Goal: Transaction & Acquisition: Book appointment/travel/reservation

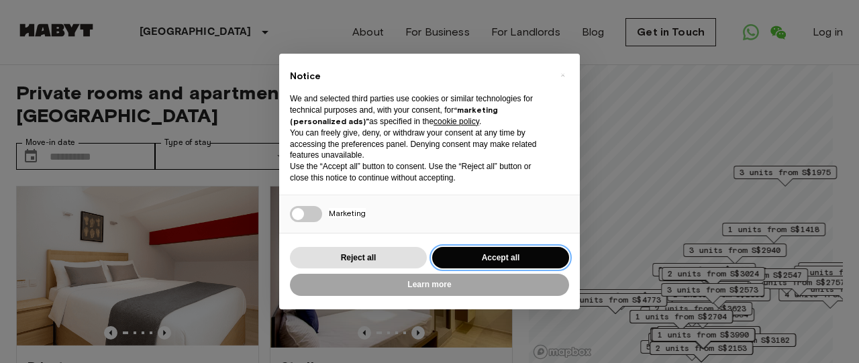
click at [506, 258] on button "Accept all" at bounding box center [500, 258] width 137 height 22
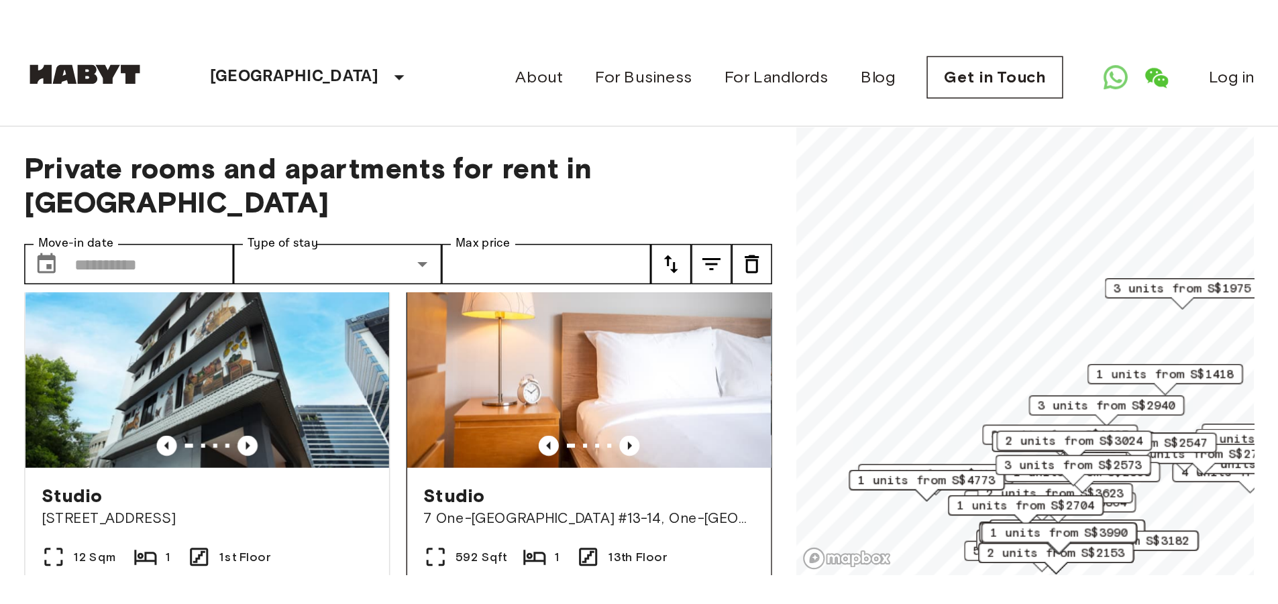
scroll to position [343, 0]
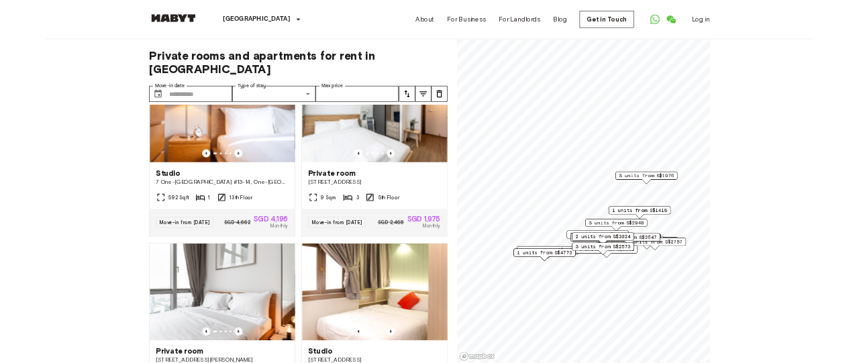
scroll to position [375, 0]
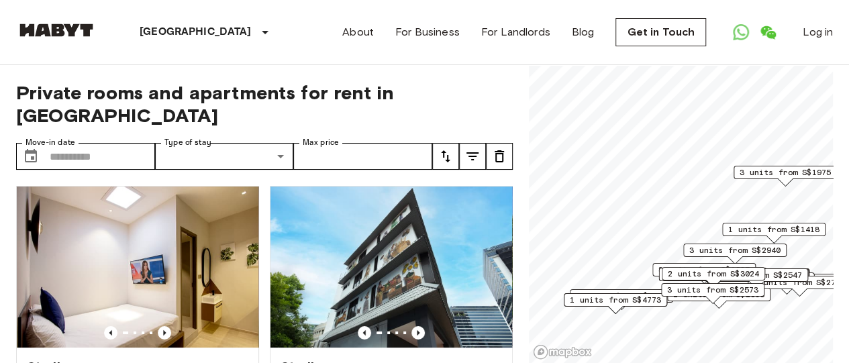
click at [472, 148] on icon "tune" at bounding box center [472, 156] width 16 height 16
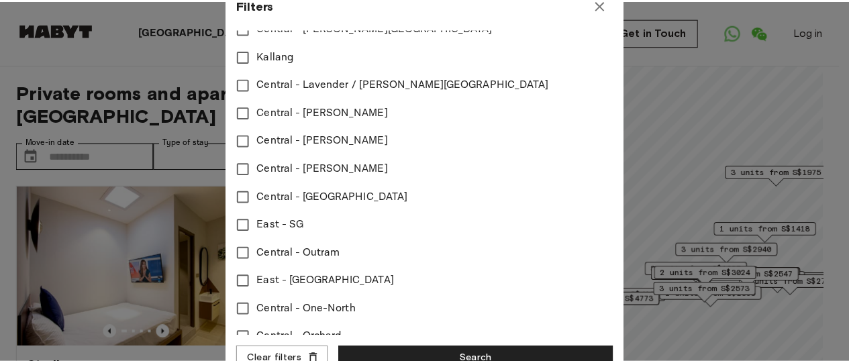
scroll to position [616, 0]
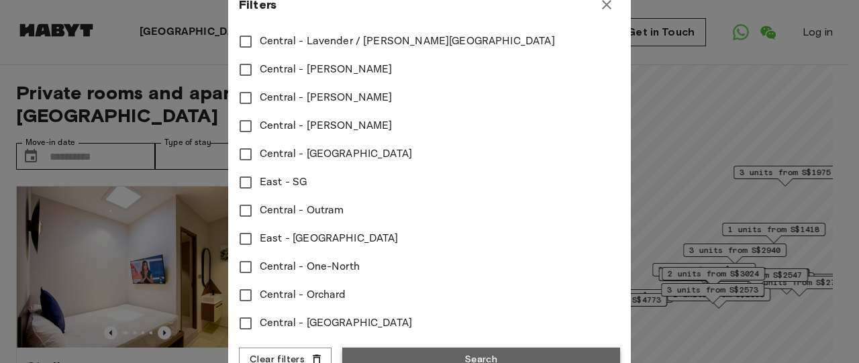
click at [409, 348] on button "Search" at bounding box center [481, 359] width 278 height 25
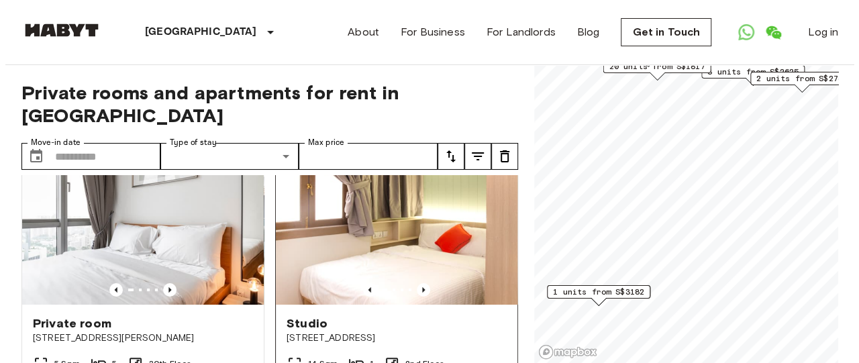
scroll to position [80, 0]
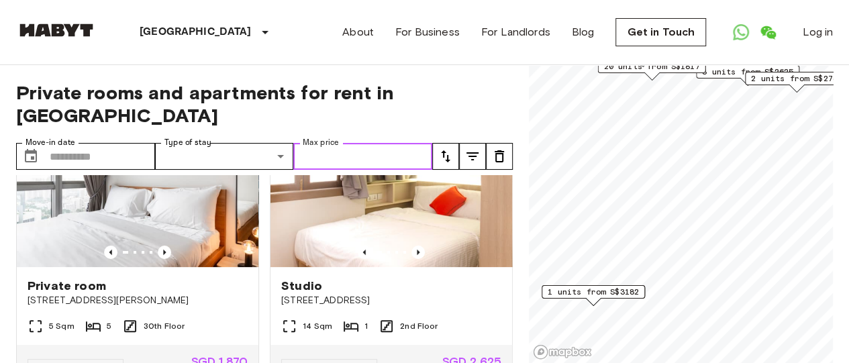
click at [353, 143] on input "Max price" at bounding box center [362, 156] width 139 height 27
click at [470, 148] on icon "tune" at bounding box center [472, 156] width 16 height 16
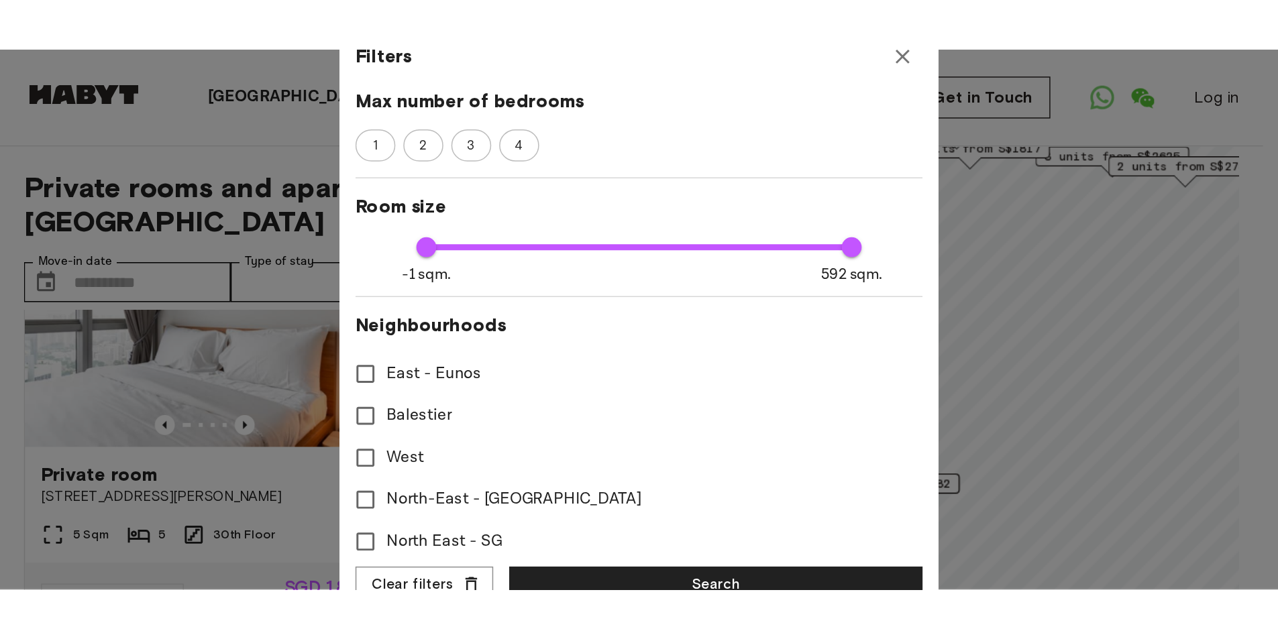
scroll to position [616, 0]
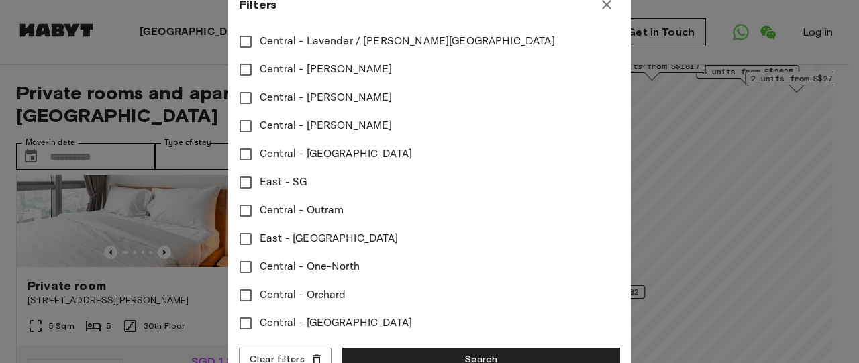
click at [703, 267] on div at bounding box center [429, 181] width 859 height 363
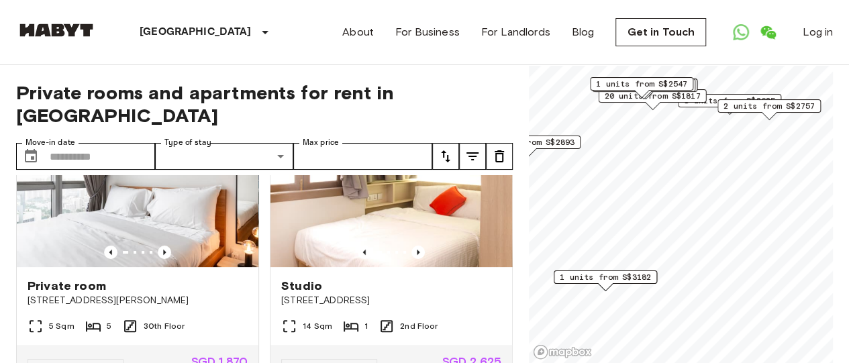
click at [627, 277] on span "1 units from S$3182" at bounding box center [604, 277] width 91 height 12
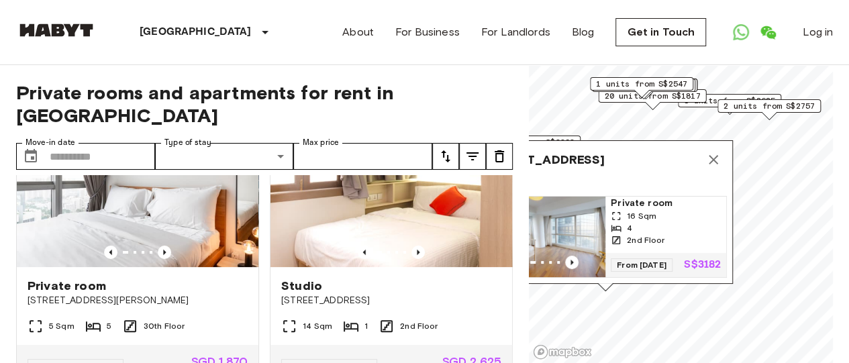
click at [715, 152] on icon "Map marker" at bounding box center [713, 160] width 16 height 16
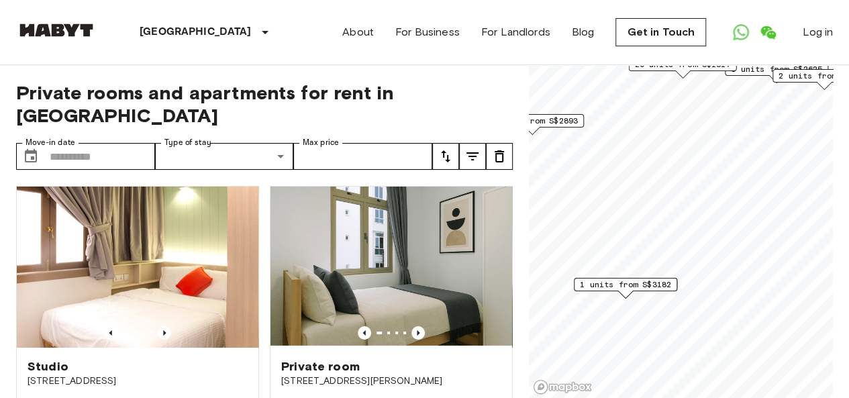
click at [632, 286] on span "1 units from S$3182" at bounding box center [625, 284] width 91 height 12
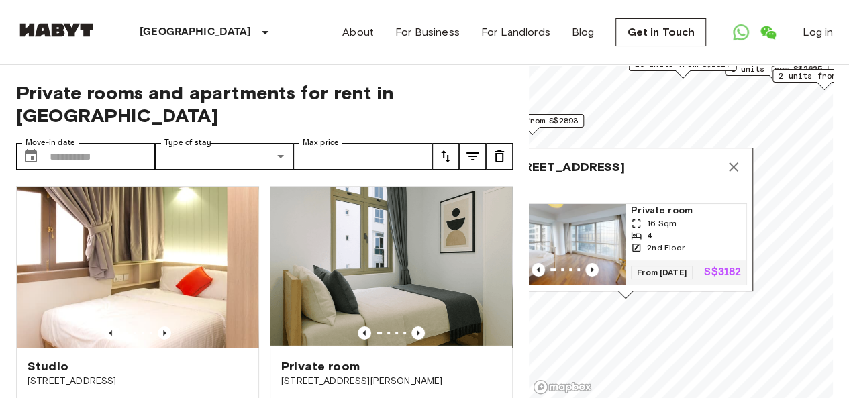
click at [656, 204] on span "Private room" at bounding box center [686, 210] width 110 height 13
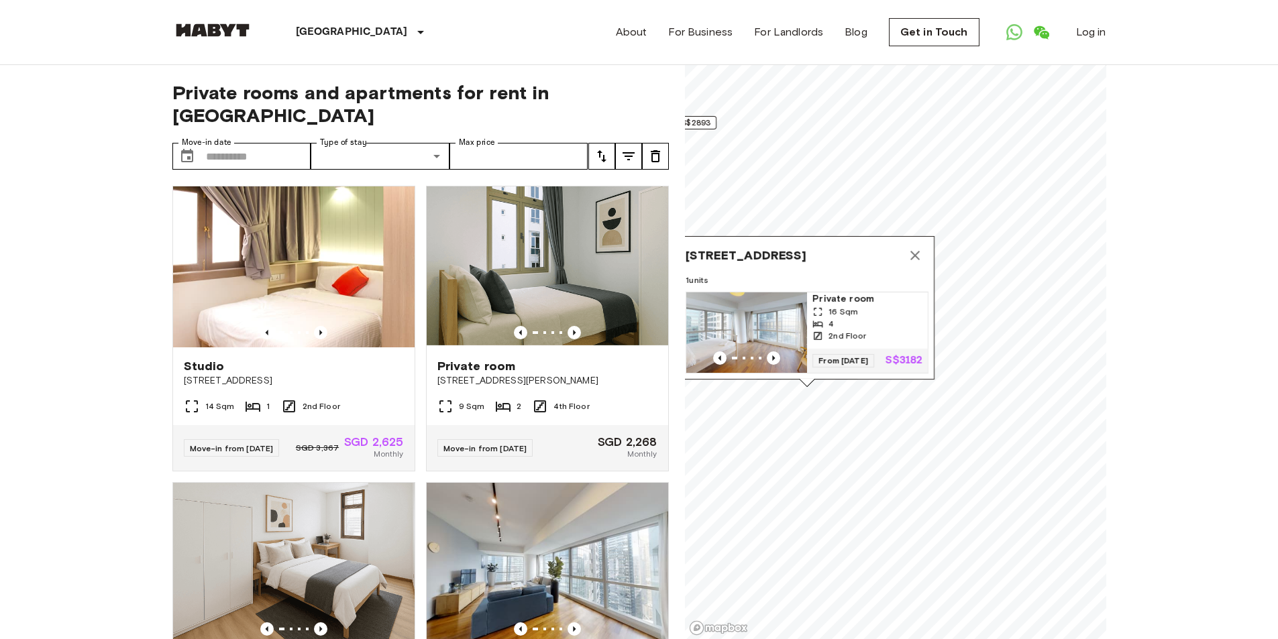
click at [848, 251] on icon "Map marker" at bounding box center [914, 255] width 9 height 9
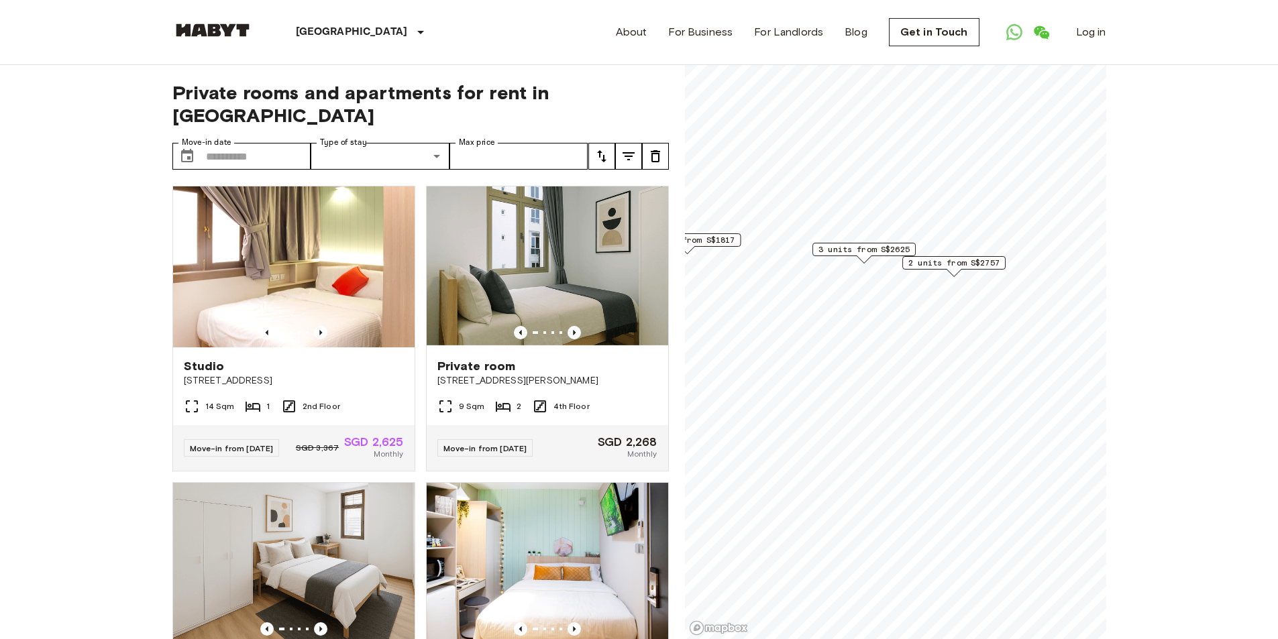
click at [848, 252] on span "3 units from S$2625" at bounding box center [863, 250] width 91 height 12
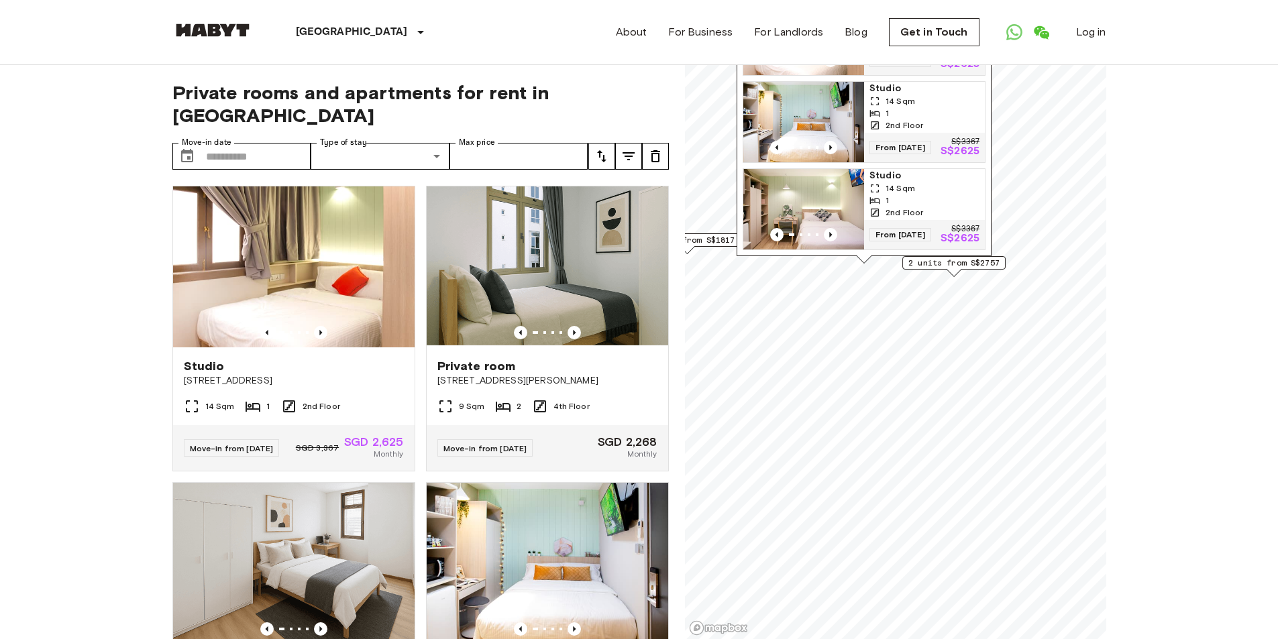
click at [848, 107] on div "1" at bounding box center [924, 113] width 110 height 12
click at [848, 186] on div "14 Sqm" at bounding box center [924, 188] width 110 height 12
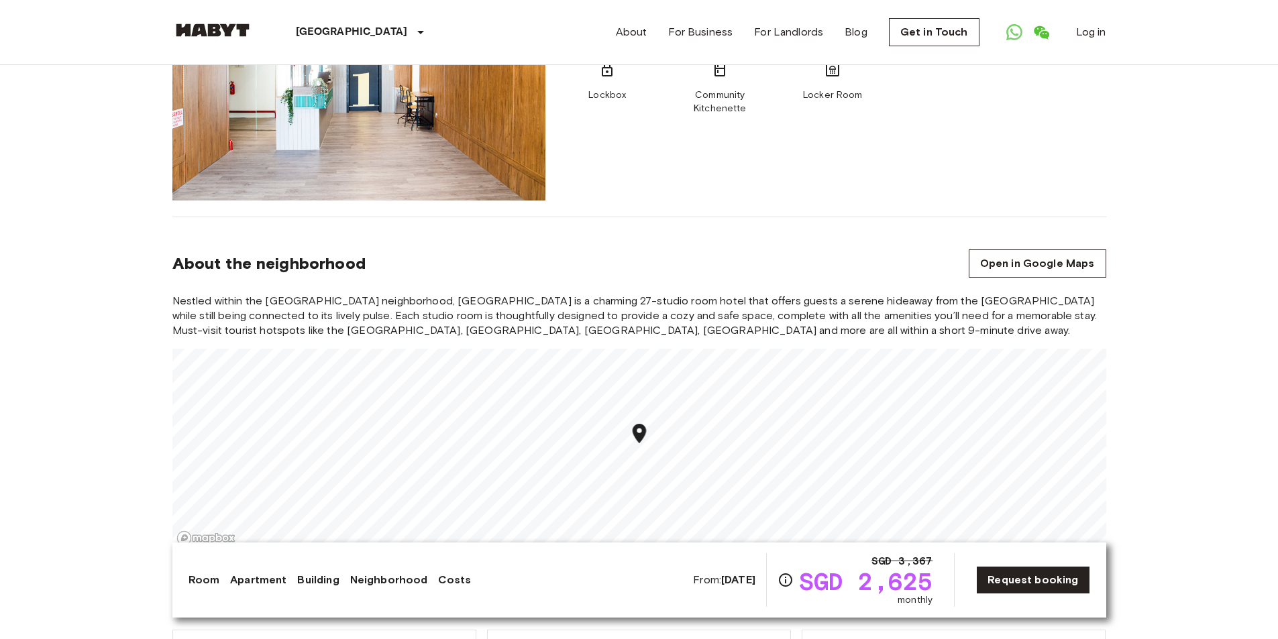
scroll to position [945, 0]
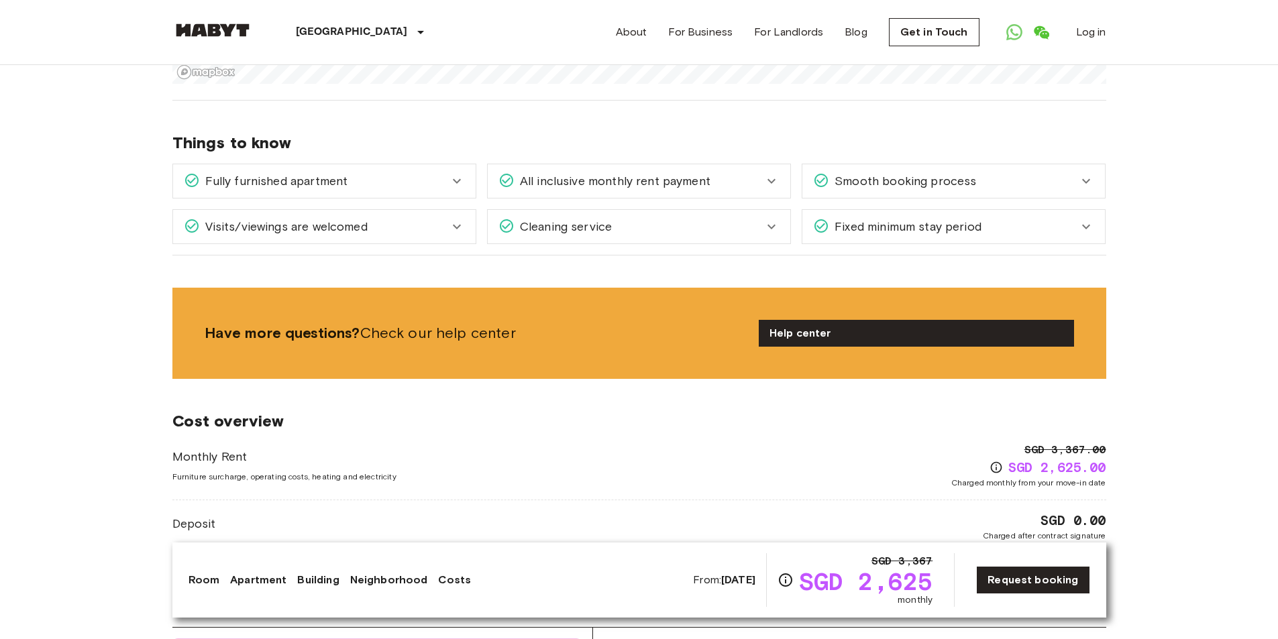
scroll to position [1246, 0]
